Goal: Register for event/course

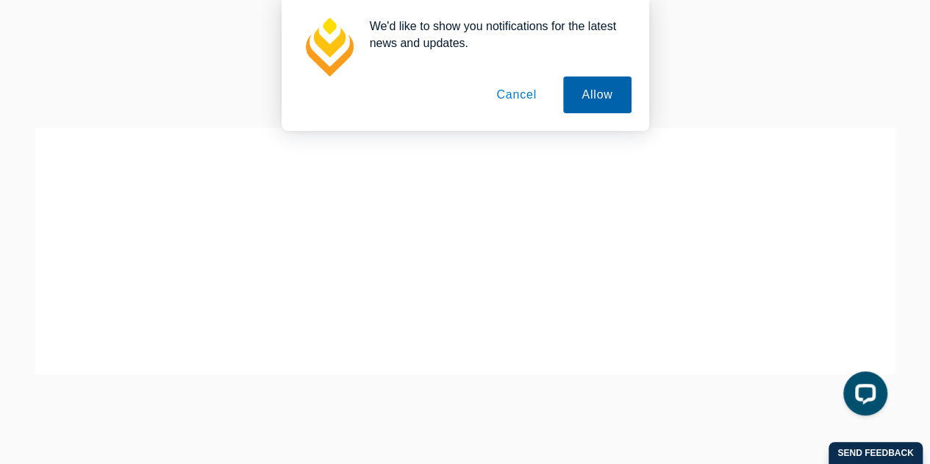
click at [594, 90] on button "Allow" at bounding box center [597, 94] width 68 height 37
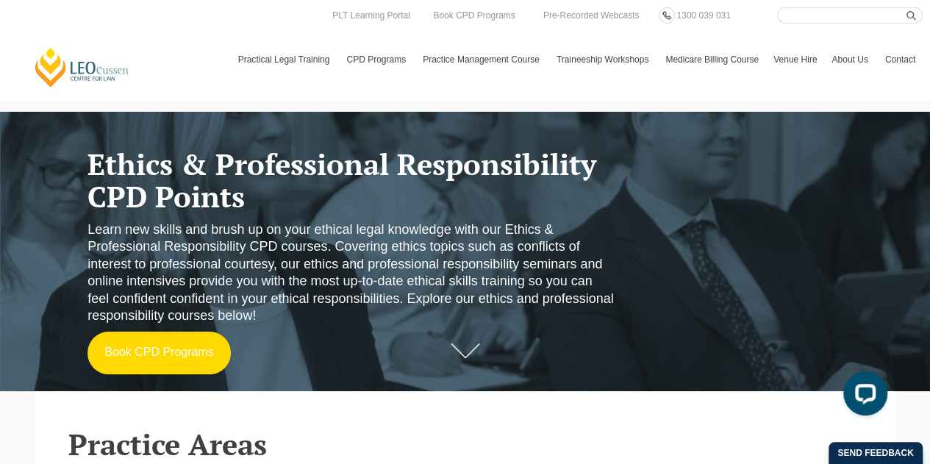
click at [123, 346] on link "Book CPD Programs" at bounding box center [158, 353] width 143 height 43
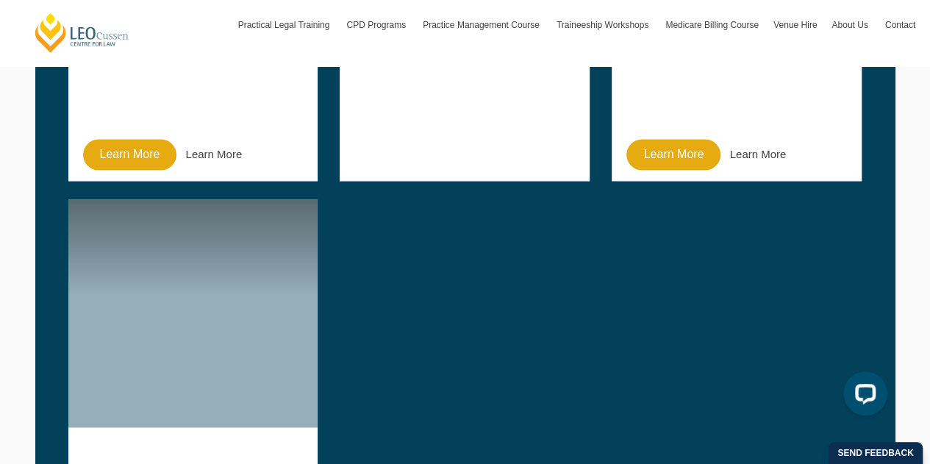
scroll to position [1288, 0]
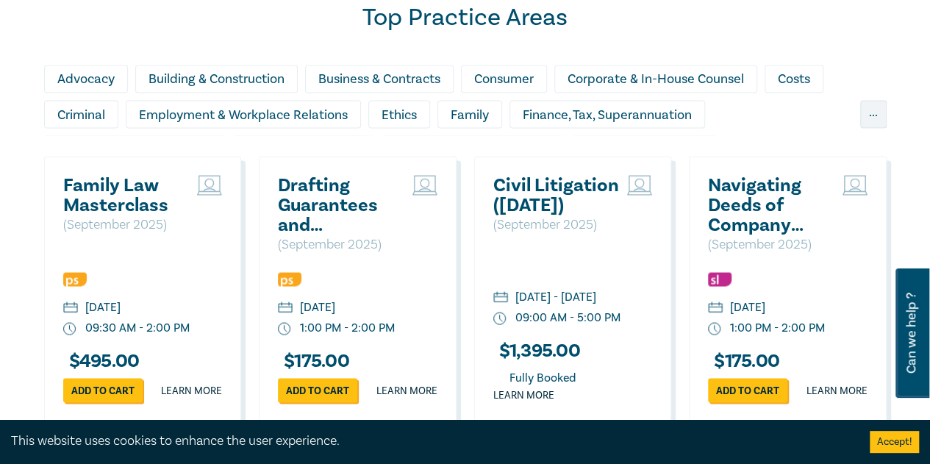
scroll to position [1282, 0]
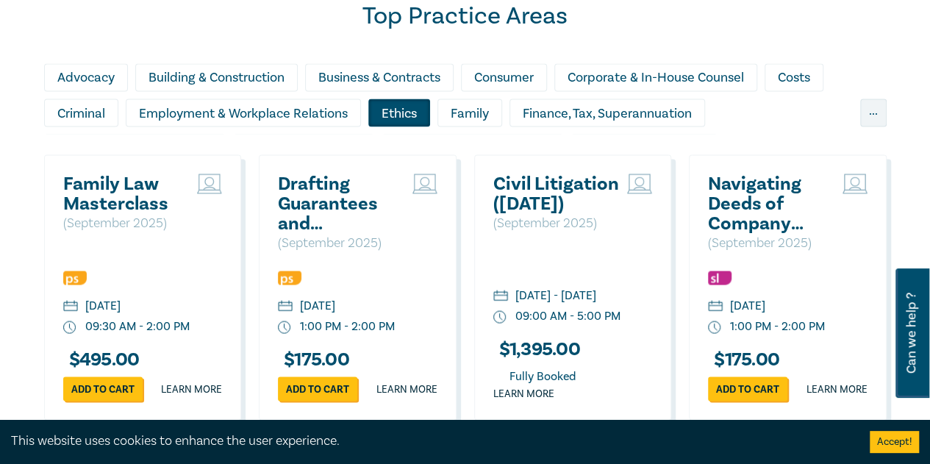
click at [393, 126] on div "Ethics" at bounding box center [399, 112] width 62 height 28
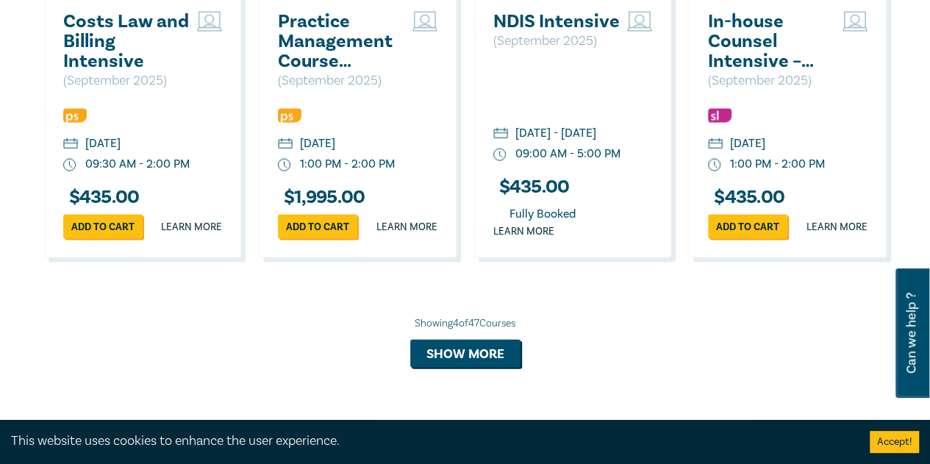
scroll to position [1447, 0]
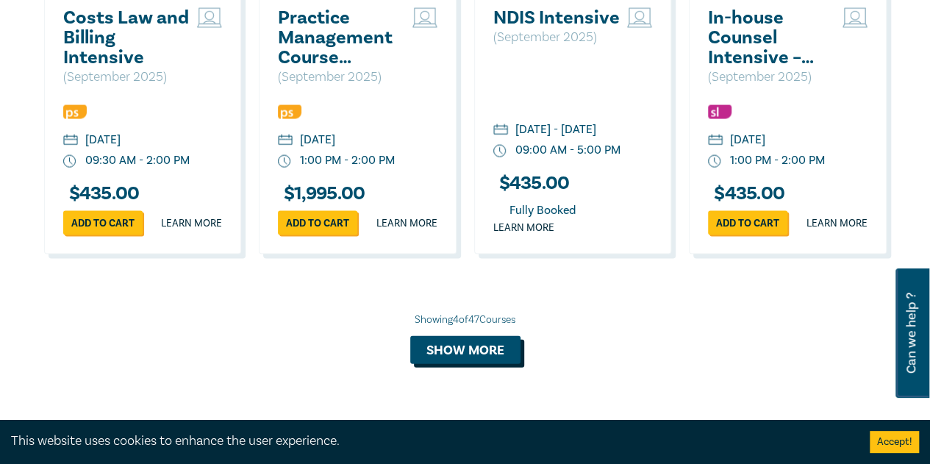
click at [457, 364] on button "Show more" at bounding box center [465, 350] width 110 height 28
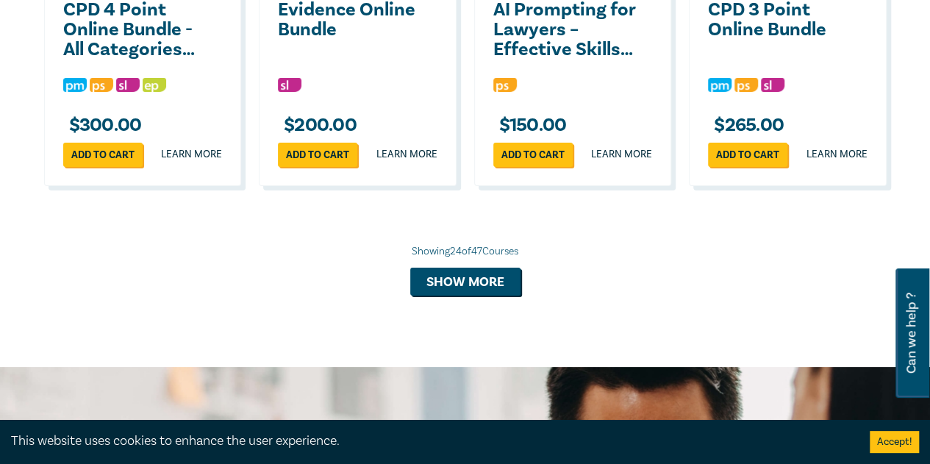
scroll to position [2754, 0]
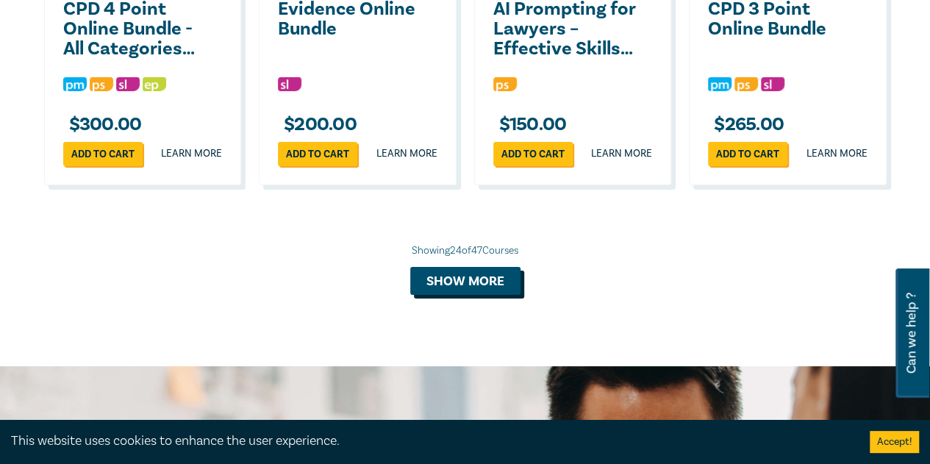
click at [432, 295] on button "Show more" at bounding box center [465, 281] width 110 height 28
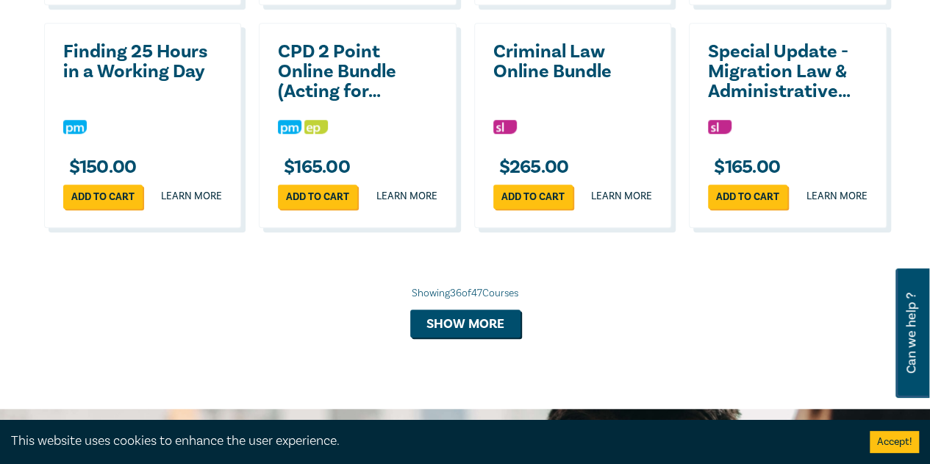
scroll to position [3392, 0]
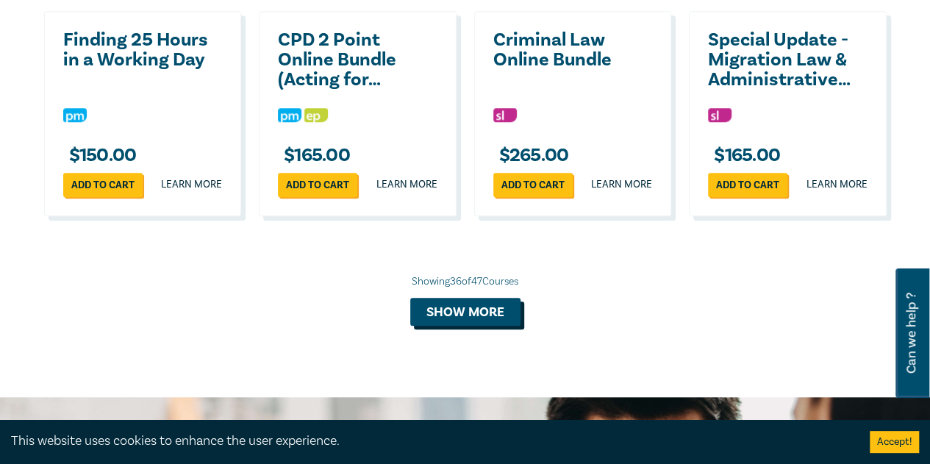
click at [450, 326] on button "Show more" at bounding box center [465, 312] width 110 height 28
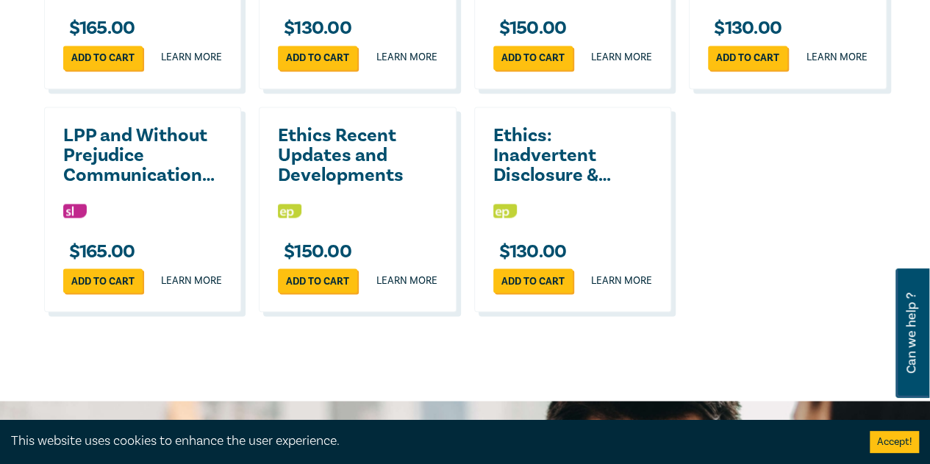
scroll to position [3963, 0]
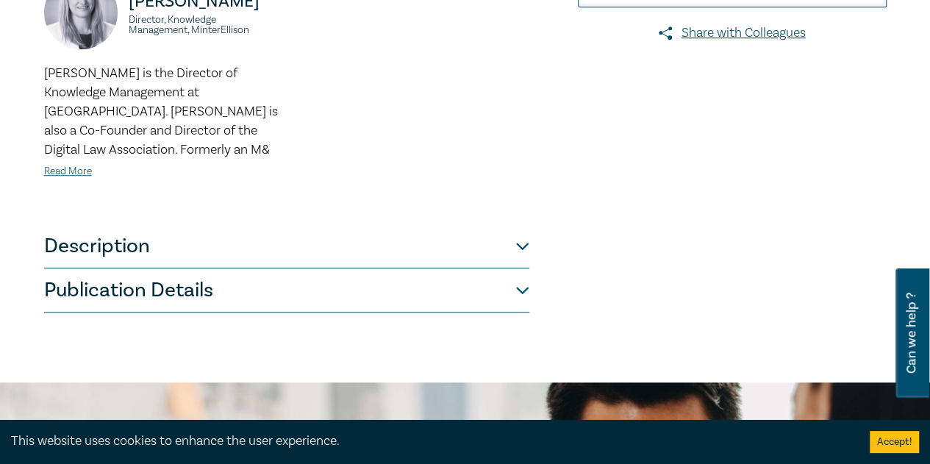
scroll to position [508, 0]
click at [520, 245] on button "Description" at bounding box center [286, 245] width 485 height 44
